Goal: Transaction & Acquisition: Download file/media

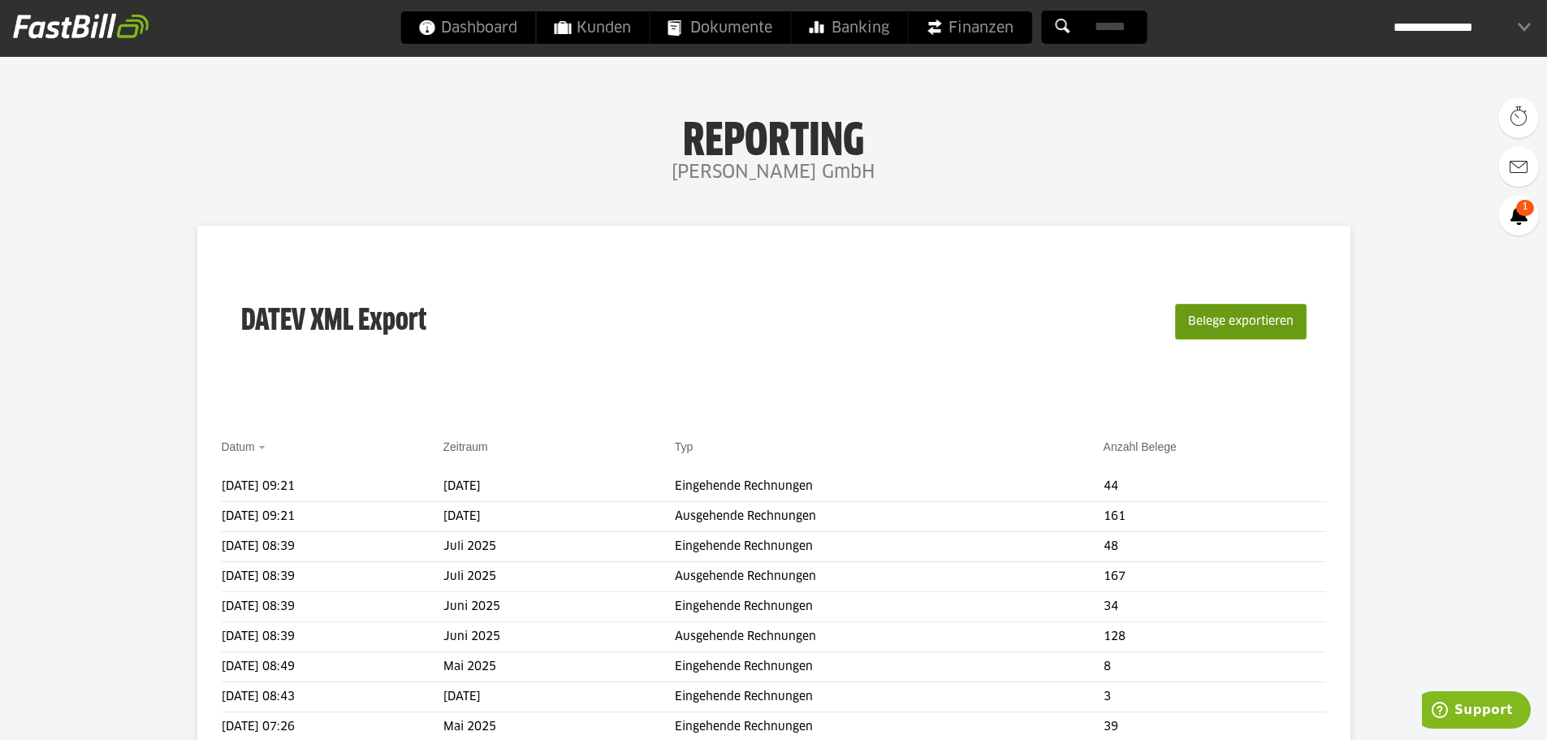
click at [1269, 313] on button "Belege exportieren" at bounding box center [1241, 322] width 132 height 36
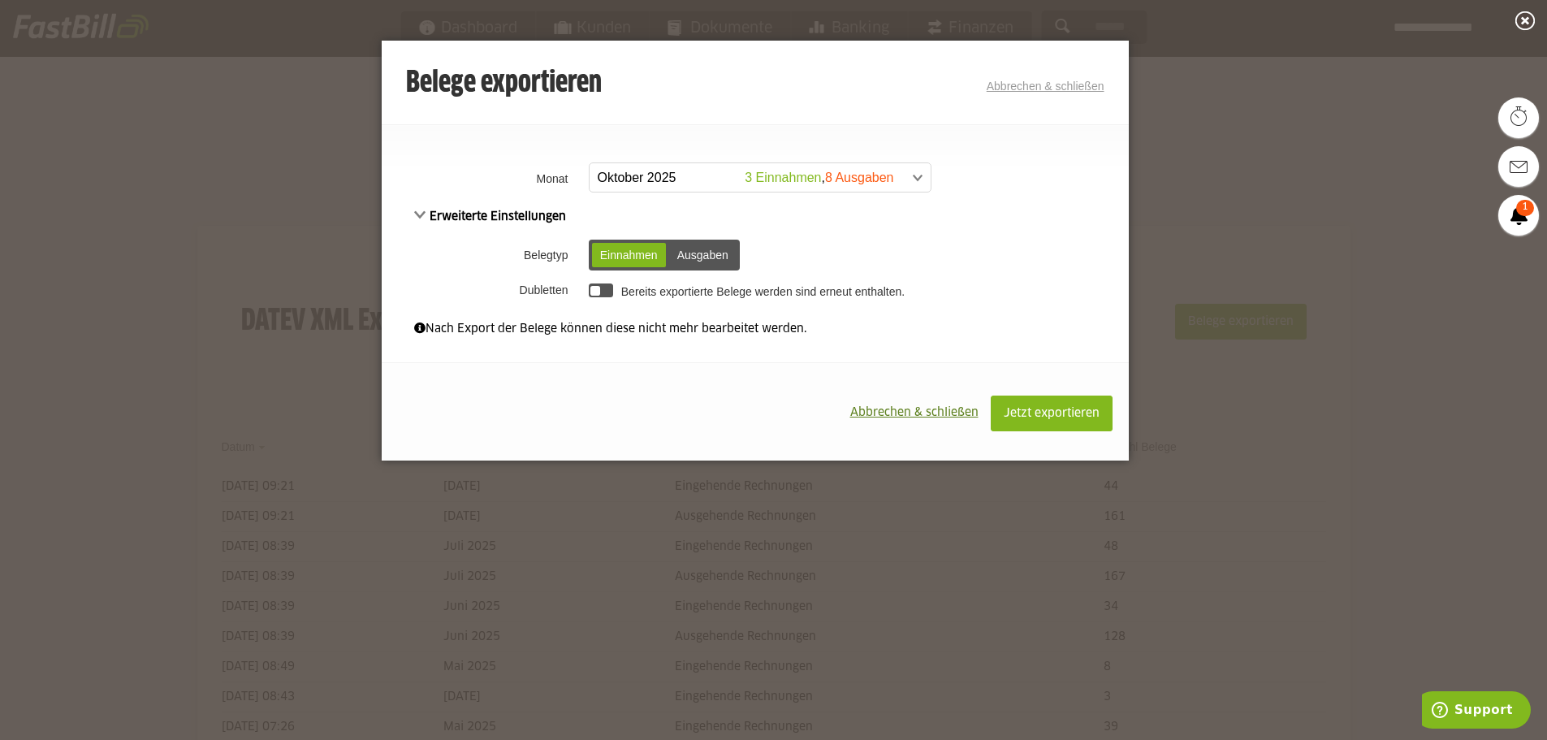
click at [914, 175] on span at bounding box center [751, 177] width 341 height 29
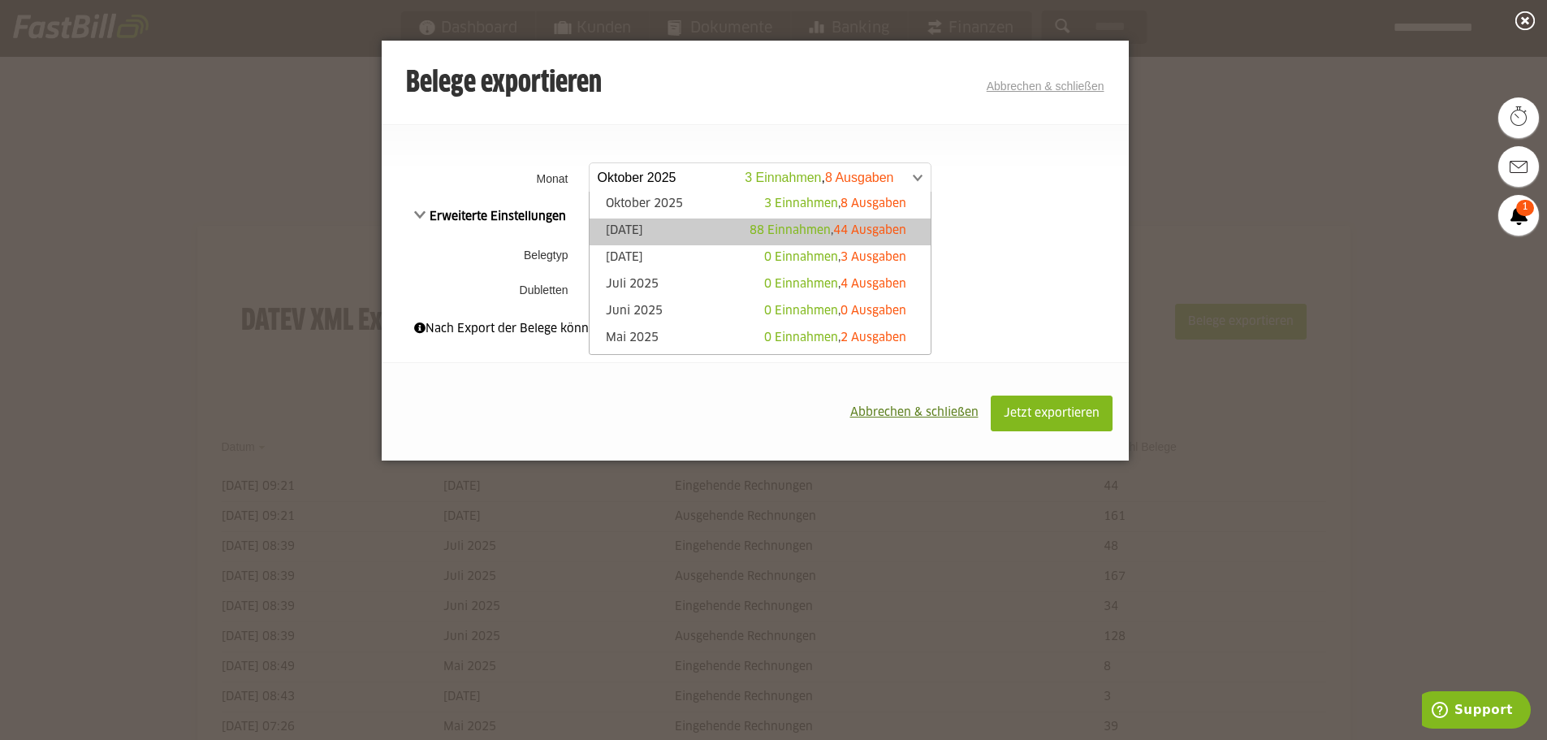
click at [752, 223] on div "88 Einnahmen , 44 Ausgaben" at bounding box center [827, 230] width 157 height 16
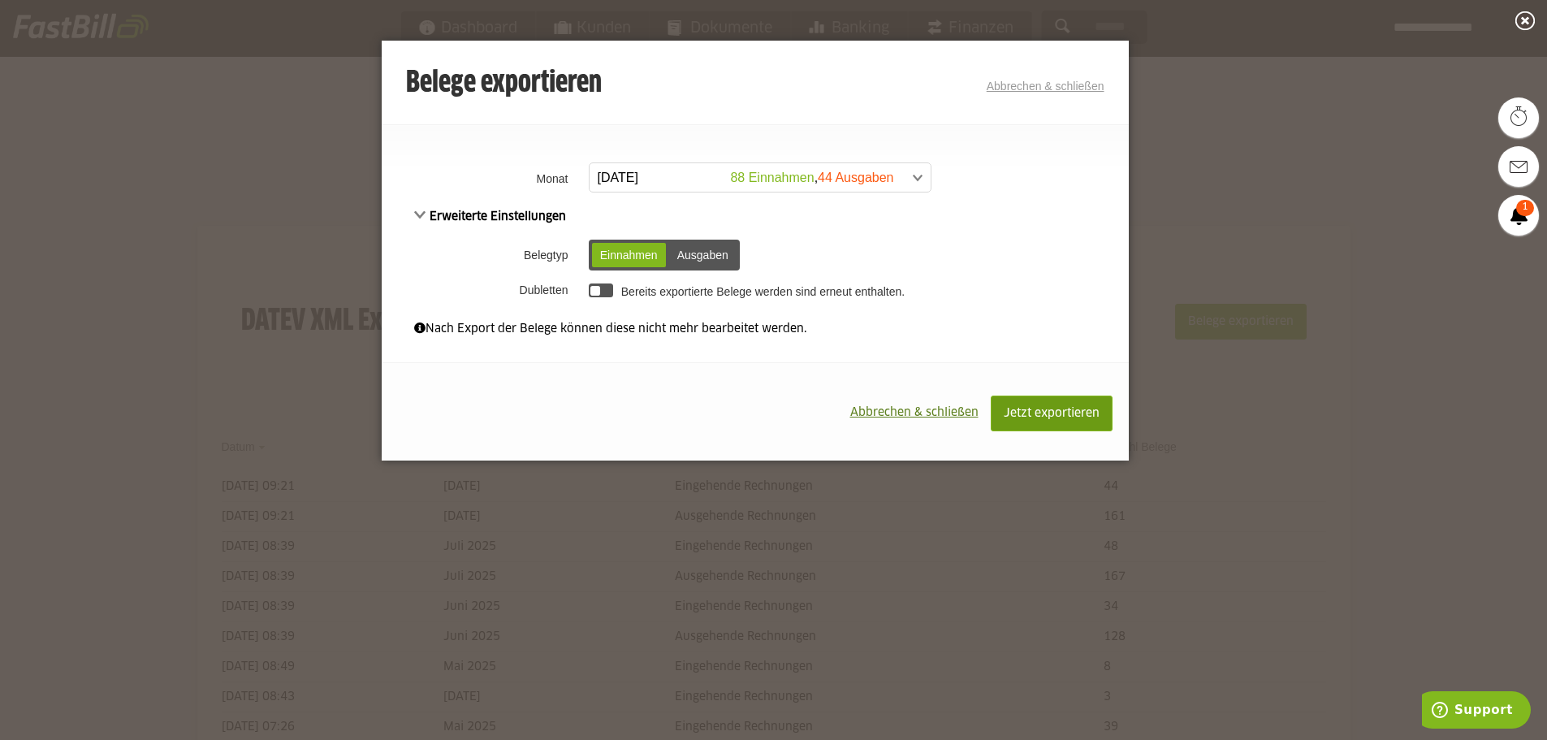
click at [1021, 413] on span "Jetzt exportieren" at bounding box center [1052, 413] width 96 height 11
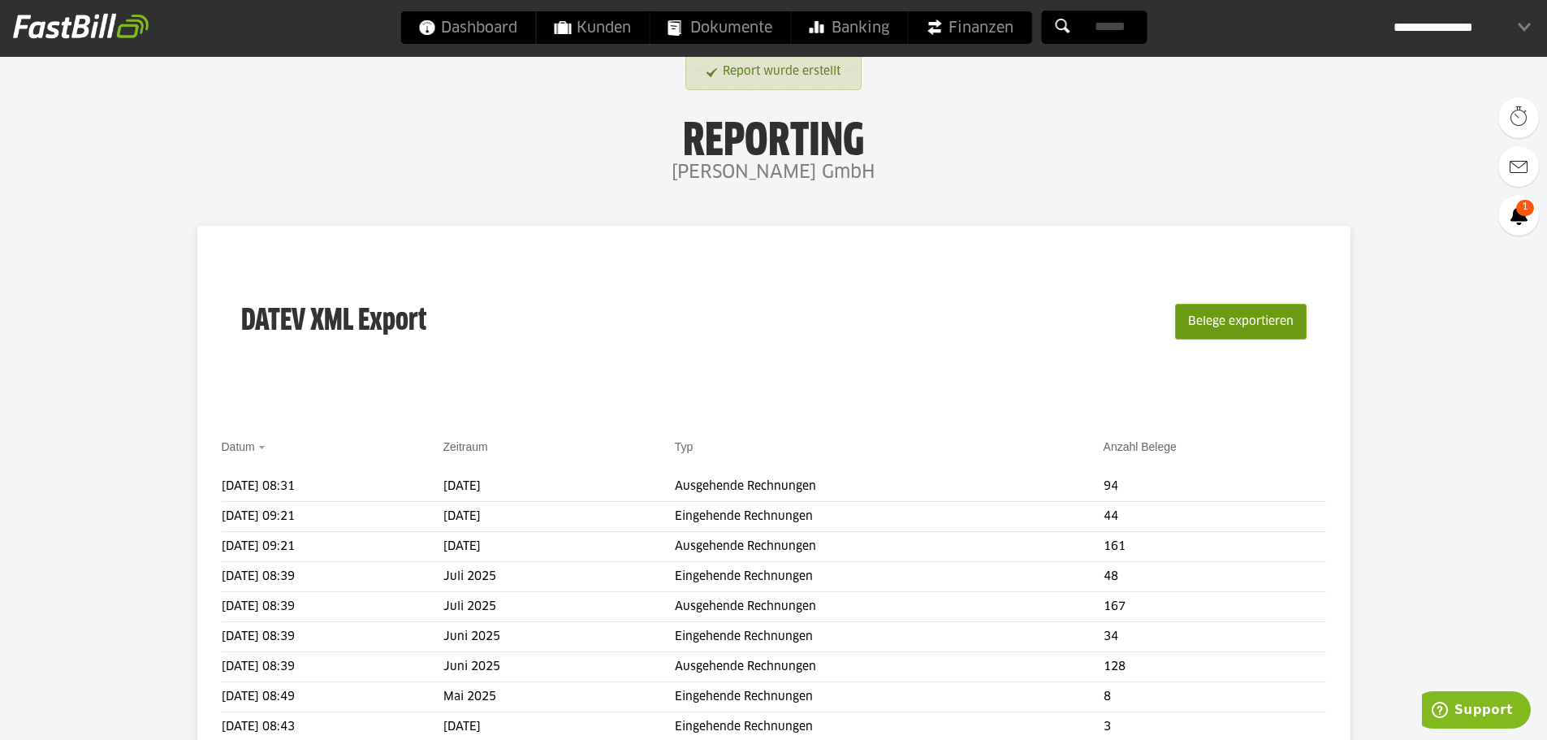
click at [1194, 330] on button "Belege exportieren" at bounding box center [1241, 322] width 132 height 36
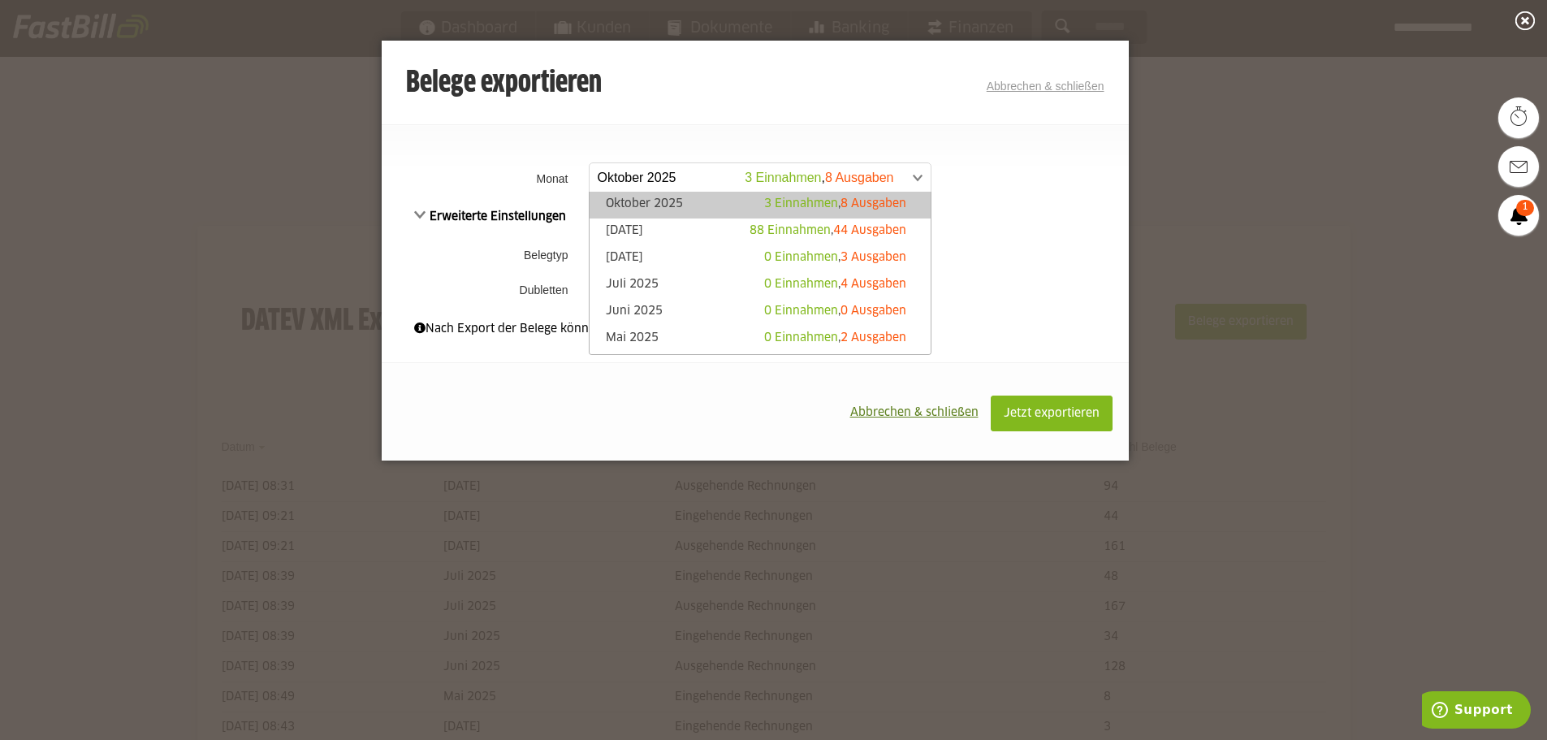
click at [907, 171] on span at bounding box center [751, 177] width 341 height 29
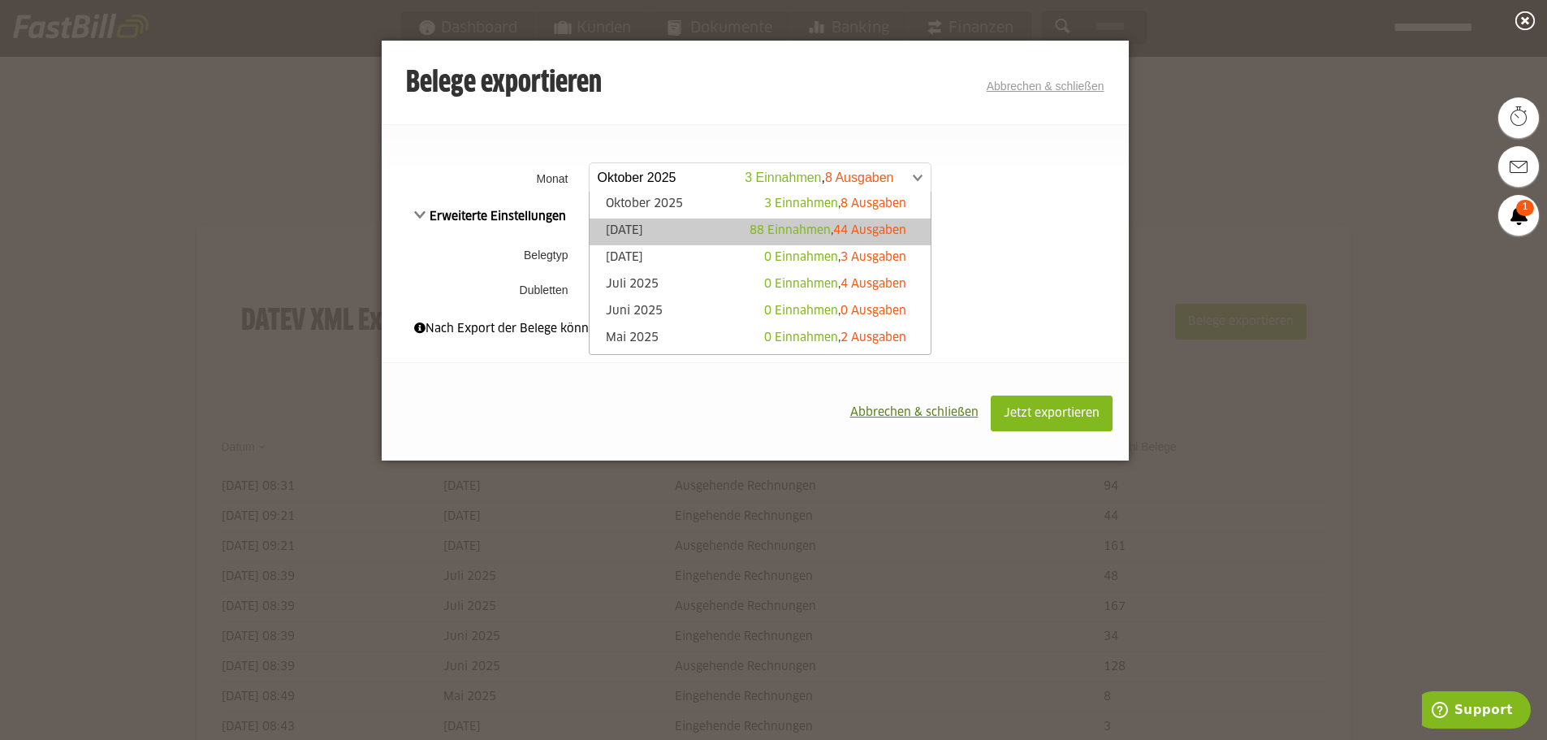
click at [703, 223] on link "September 2025 88 Einnahmen , 44 Ausgaben" at bounding box center [760, 231] width 325 height 19
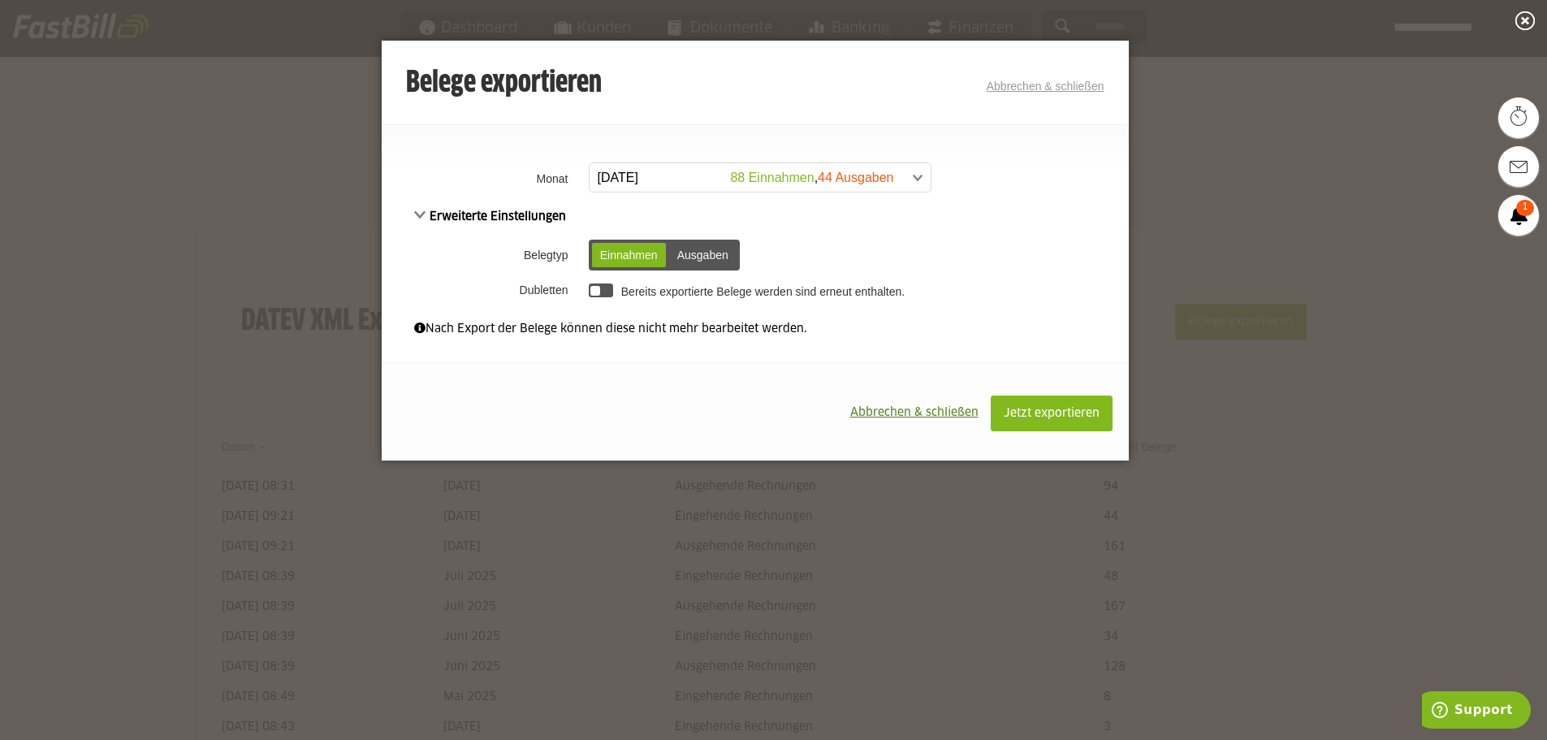
click at [703, 257] on div "Ausgaben" at bounding box center [702, 255] width 67 height 24
click at [1025, 409] on span "Jetzt exportieren" at bounding box center [1052, 413] width 96 height 11
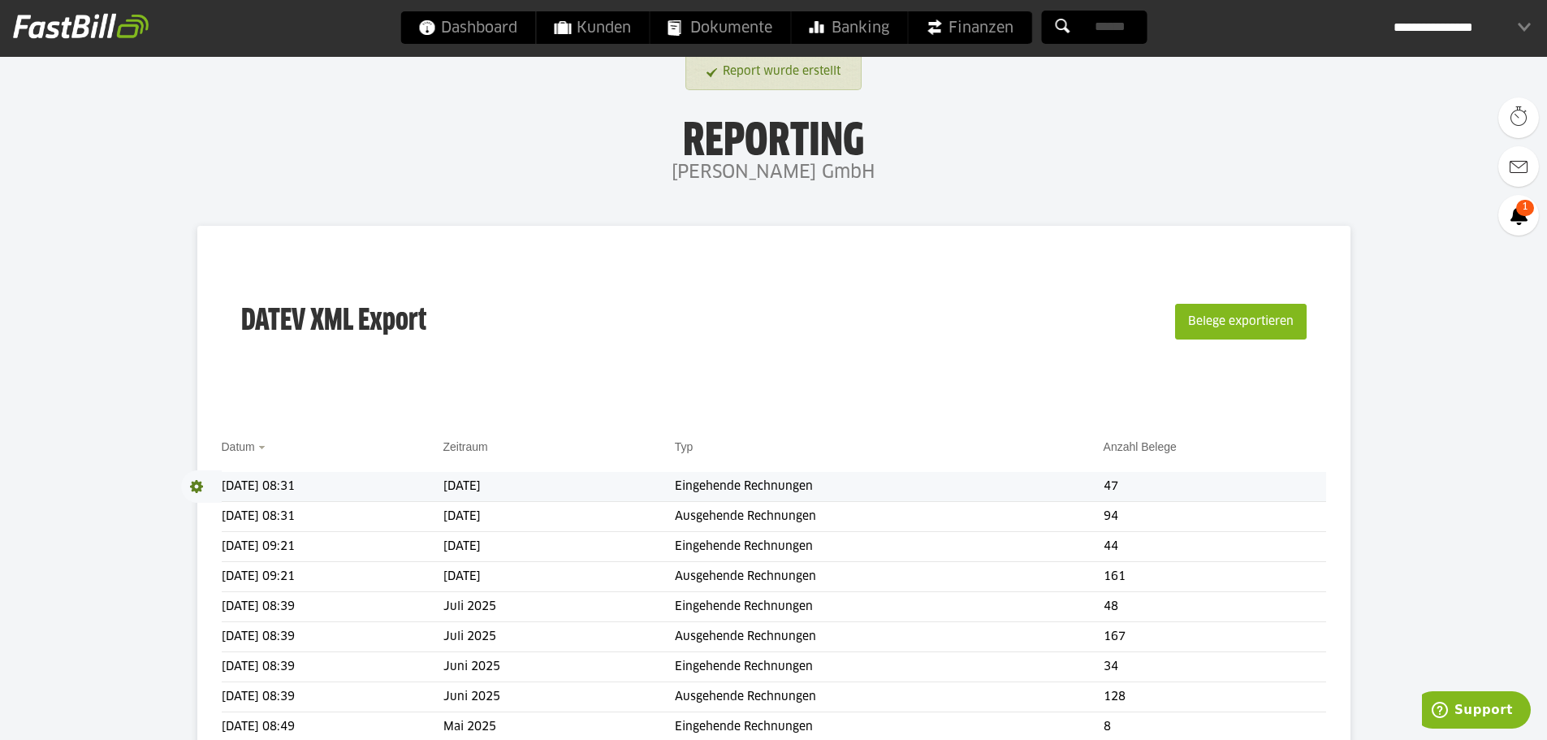
click at [194, 488] on span at bounding box center [201, 486] width 41 height 32
click at [212, 510] on link "Download" at bounding box center [224, 508] width 87 height 19
click at [199, 515] on span at bounding box center [201, 516] width 41 height 32
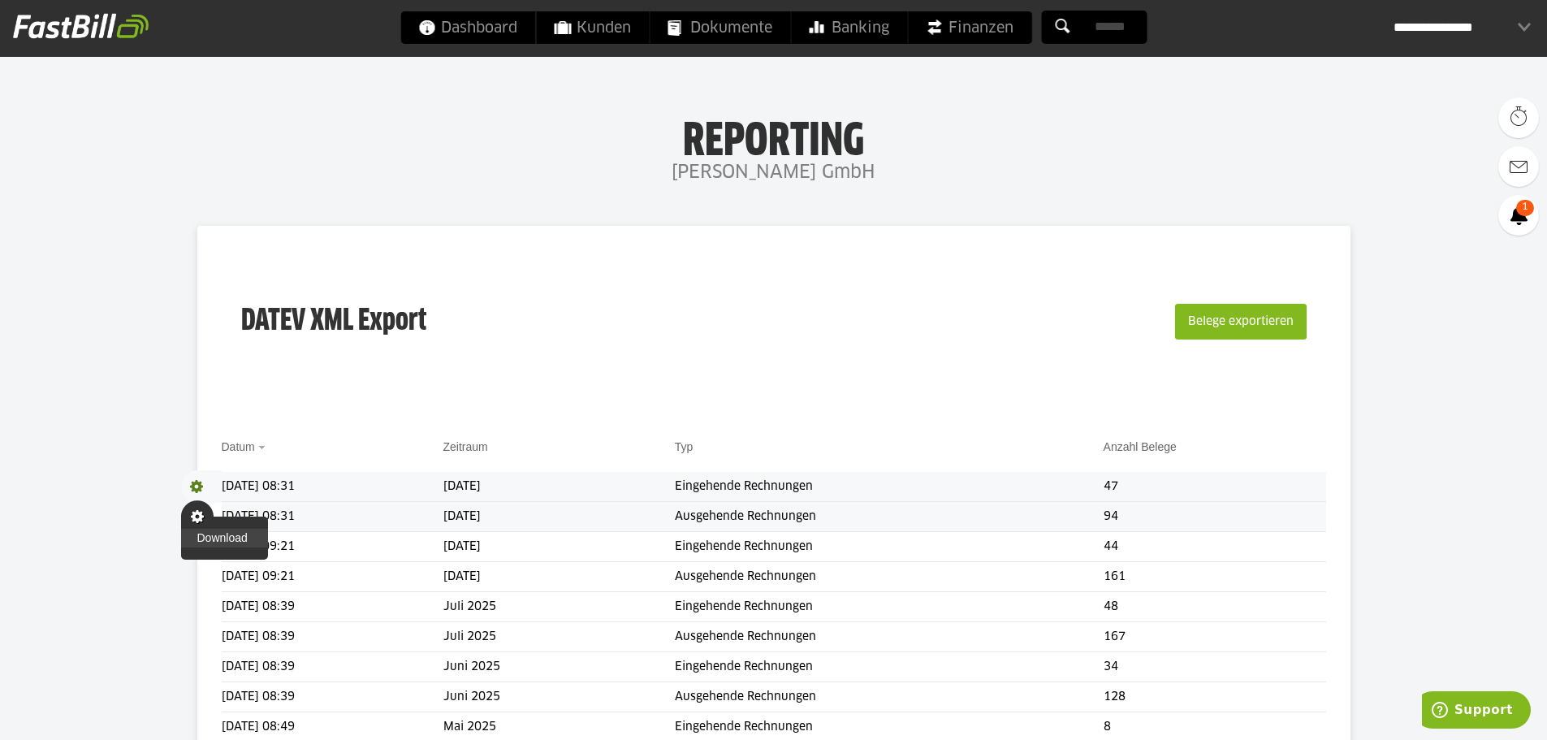
click at [225, 539] on link "Download" at bounding box center [224, 538] width 87 height 19
click at [98, 253] on body "Dashboard Kunden Dokumente Banking Finanzen Add-ons" at bounding box center [773, 644] width 1547 height 1288
click at [979, 30] on span "Finanzen" at bounding box center [970, 27] width 88 height 32
